Goal: Find contact information: Find contact information

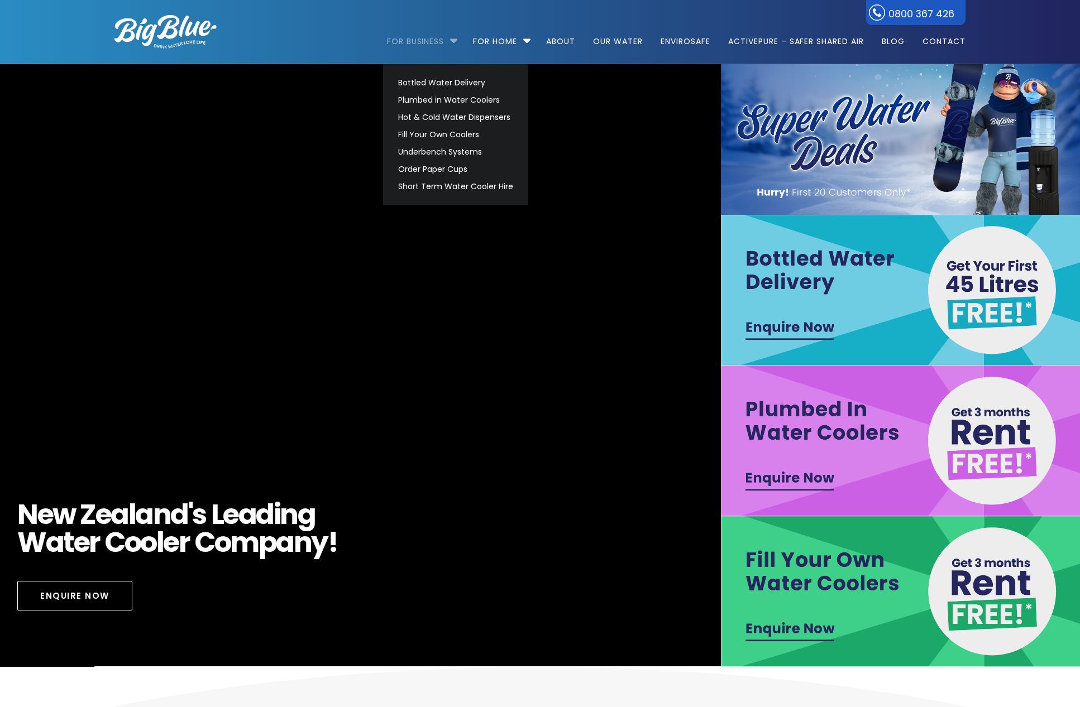
click at [442, 47] on link "For Business" at bounding box center [419, 36] width 65 height 72
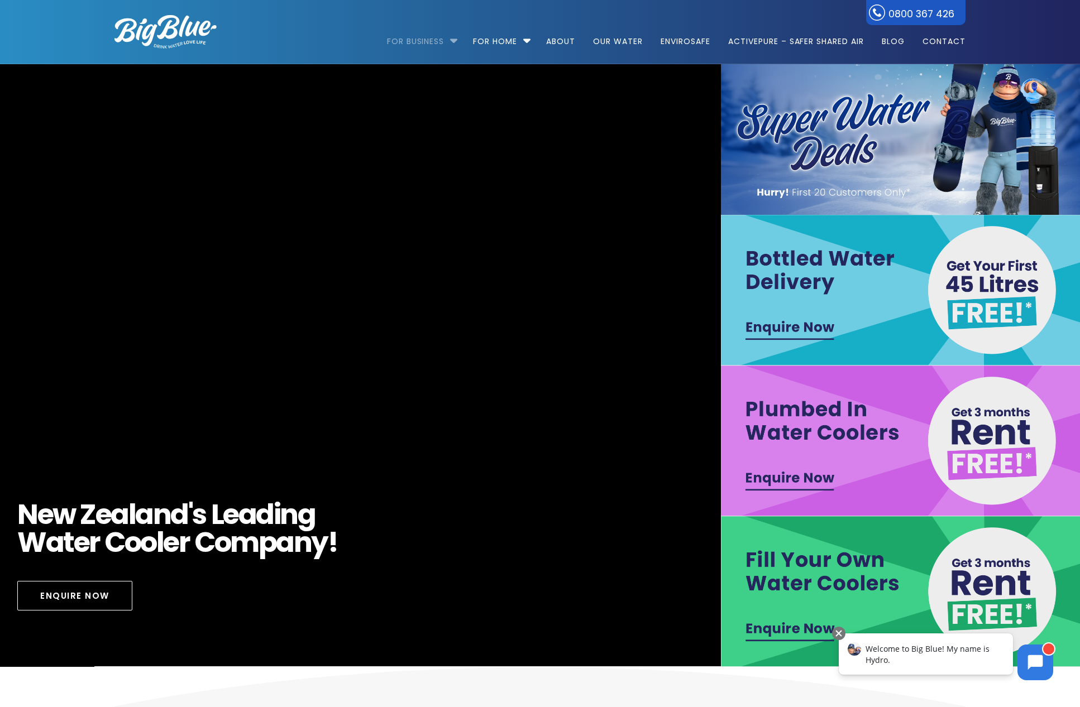
click at [442, 47] on link "For Business" at bounding box center [419, 36] width 65 height 72
click at [450, 37] on li "For Business Bottled Water Delivery Plumbed in Water Coolers Hot & Cold Water D…" at bounding box center [425, 36] width 76 height 64
click at [450, 41] on li "For Business Bottled Water Delivery Plumbed in Water Coolers Hot & Cold Water D…" at bounding box center [425, 36] width 76 height 64
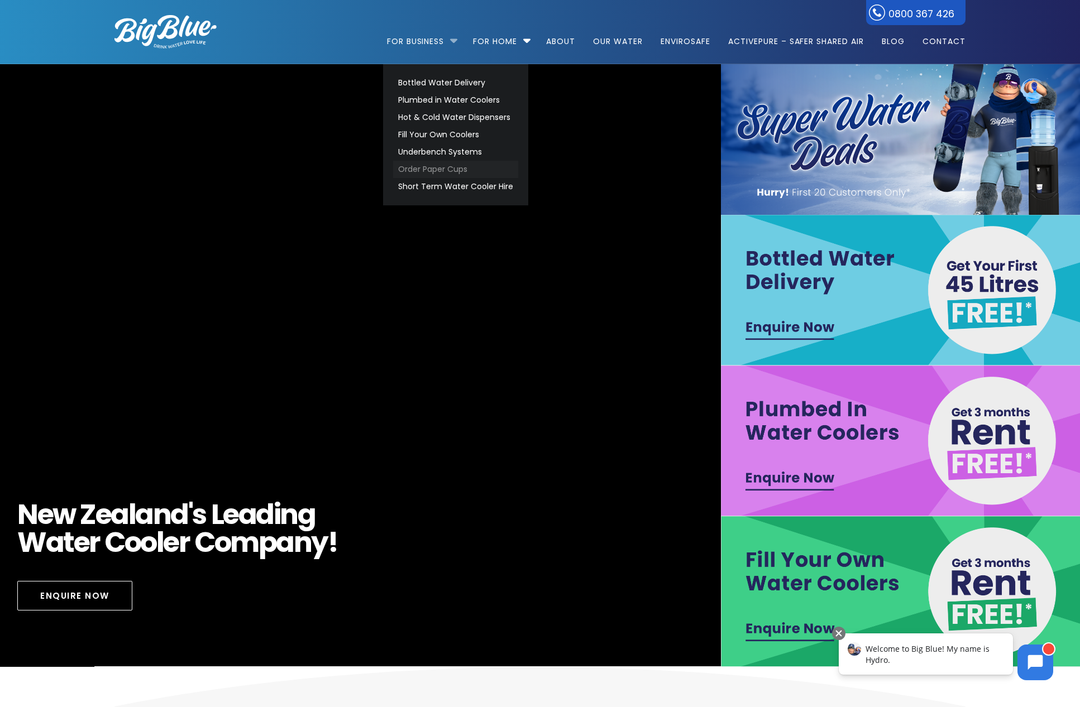
click at [424, 171] on link "Order Paper Cups" at bounding box center [455, 169] width 125 height 17
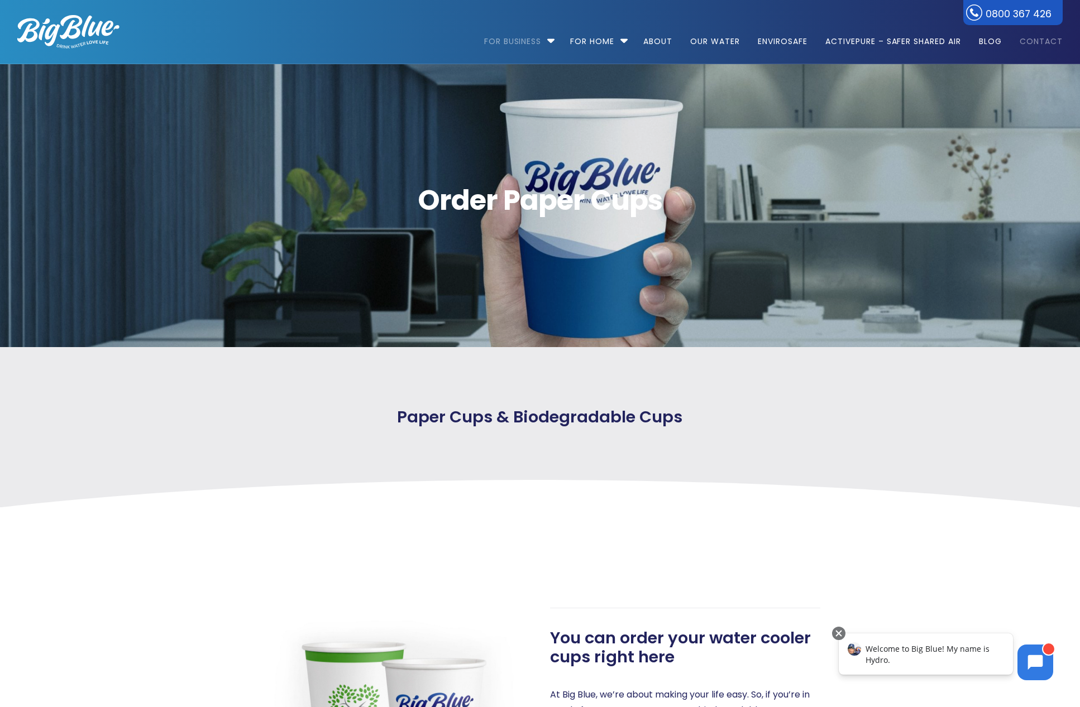
click at [1037, 37] on link "Contact" at bounding box center [1036, 36] width 51 height 72
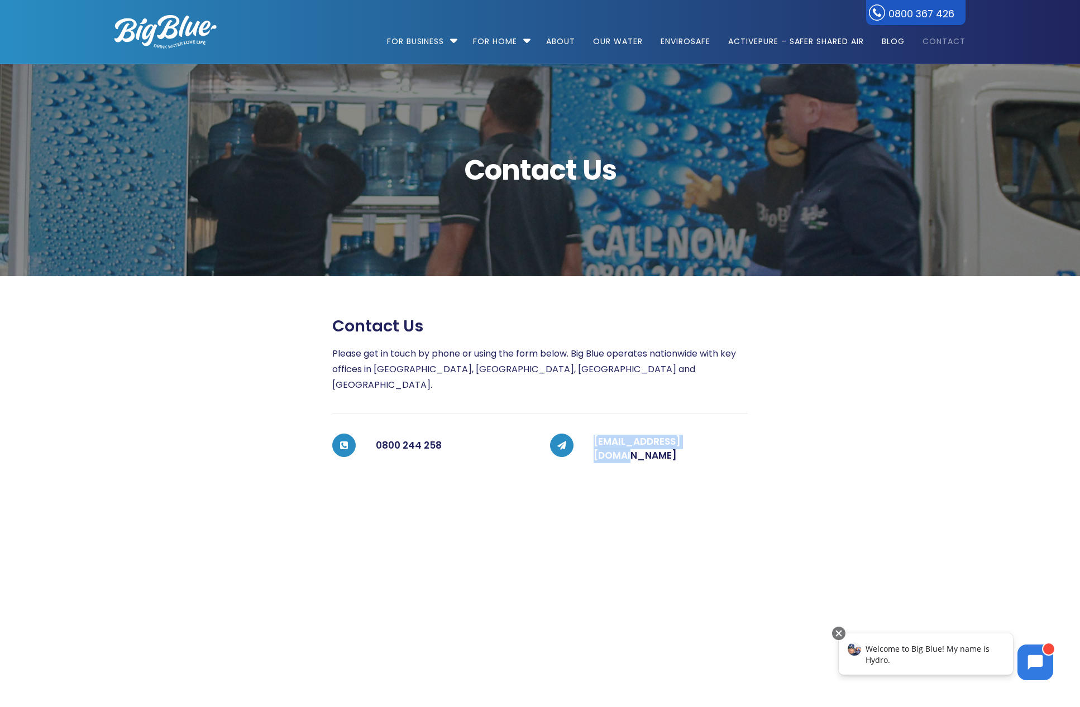
drag, startPoint x: 741, startPoint y: 430, endPoint x: 585, endPoint y: 429, distance: 156.3
click at [585, 434] on div "coolers@bigblue.co.nz" at bounding box center [660, 449] width 174 height 31
copy link "coolers@bigblue.co.nz"
